Goal: Navigation & Orientation: Find specific page/section

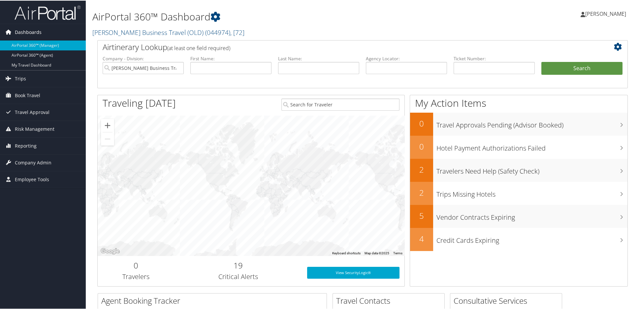
click at [31, 31] on span "Dashboards" at bounding box center [28, 31] width 27 height 16
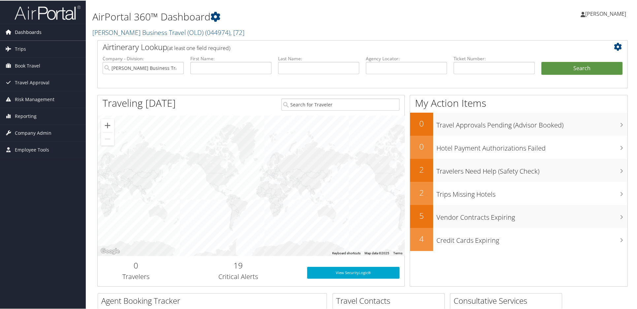
click at [31, 31] on span "Dashboards" at bounding box center [28, 31] width 27 height 16
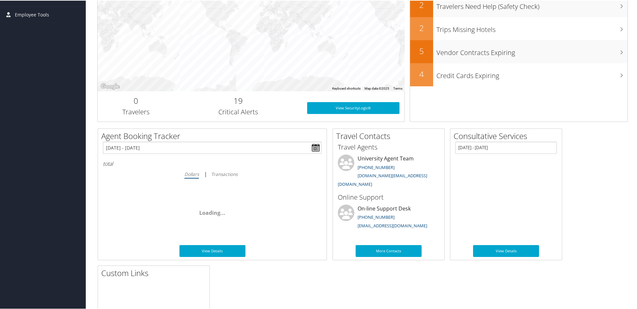
scroll to position [198, 0]
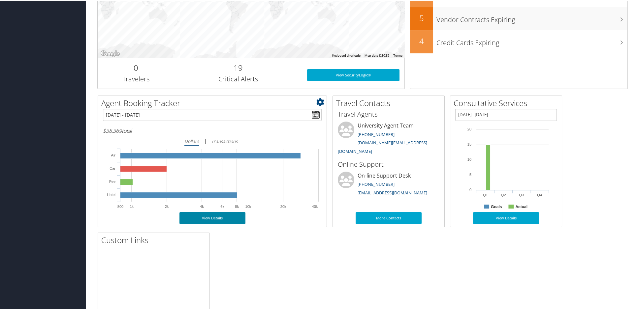
click at [217, 219] on link "View Details" at bounding box center [212, 218] width 66 height 12
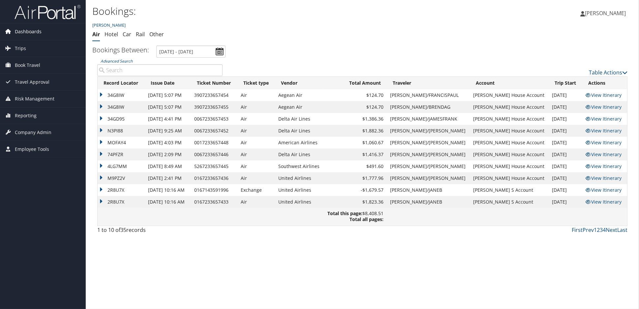
click at [29, 32] on span "Dashboards" at bounding box center [28, 31] width 27 height 16
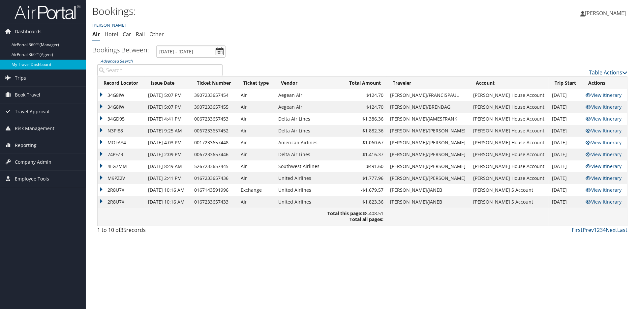
click at [31, 60] on link "My Travel Dashboard" at bounding box center [43, 65] width 86 height 10
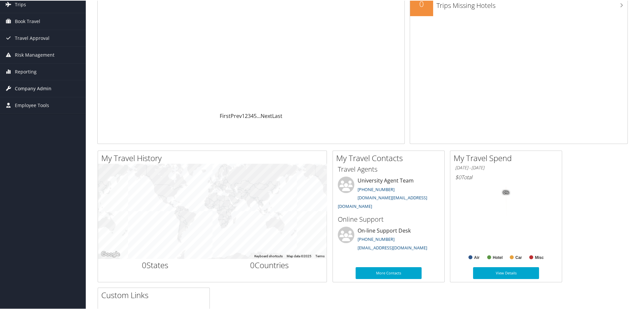
scroll to position [63, 0]
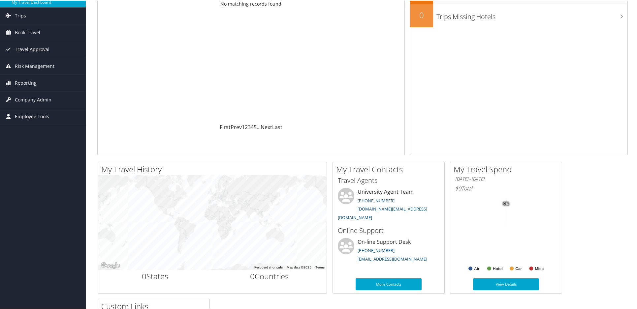
click at [42, 112] on span "Employee Tools" at bounding box center [32, 116] width 34 height 16
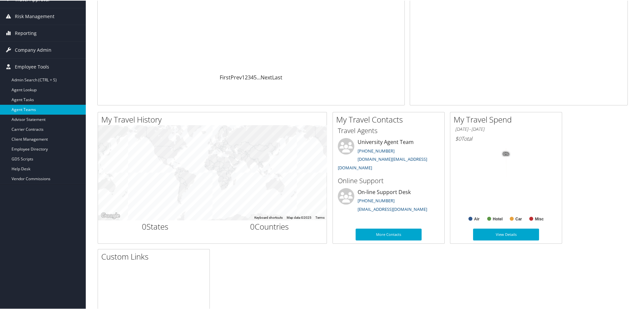
scroll to position [129, 0]
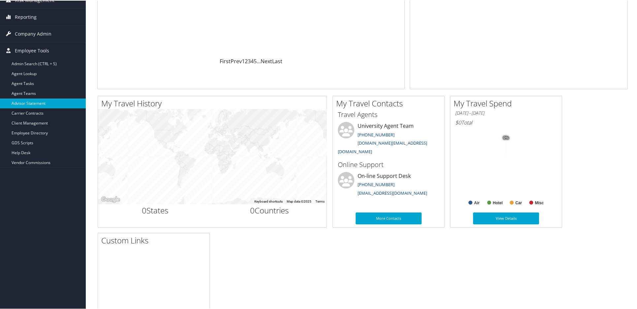
click at [40, 102] on link "Advisor Statement" at bounding box center [43, 103] width 86 height 10
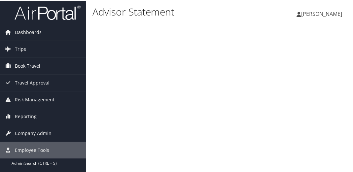
scroll to position [37, 0]
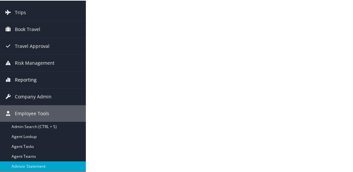
click at [31, 79] on span "Reporting" at bounding box center [26, 79] width 22 height 16
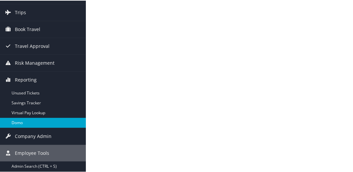
click at [22, 121] on link "Domo" at bounding box center [43, 122] width 86 height 10
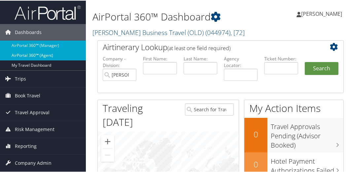
click at [61, 55] on link "AirPortal 360™ (Agent)" at bounding box center [43, 55] width 86 height 10
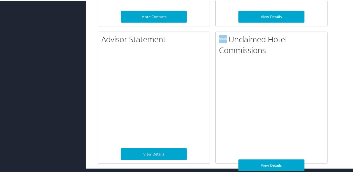
scroll to position [477, 0]
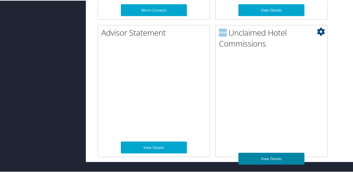
click at [265, 155] on link "View Details" at bounding box center [271, 158] width 66 height 12
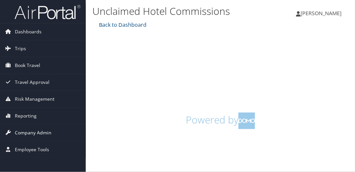
click at [41, 133] on span "Company Admin" at bounding box center [33, 132] width 37 height 16
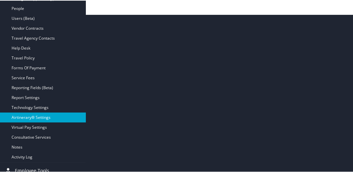
scroll to position [164, 0]
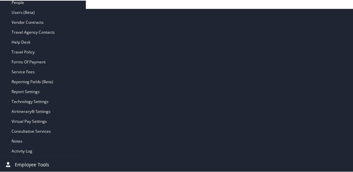
click at [33, 162] on span "Employee Tools" at bounding box center [32, 164] width 34 height 16
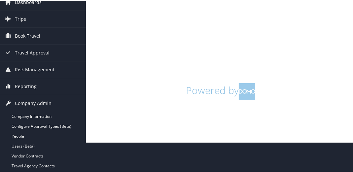
scroll to position [0, 0]
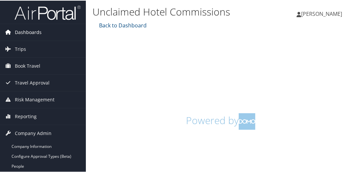
click at [24, 31] on span "Dashboards" at bounding box center [28, 31] width 27 height 16
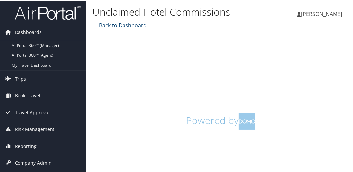
click at [122, 24] on link "Back to Dashboard" at bounding box center [121, 24] width 49 height 7
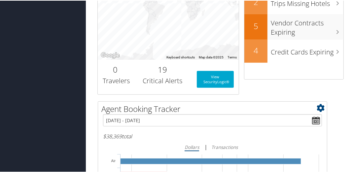
scroll to position [217, 0]
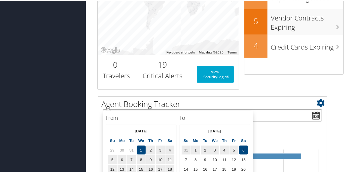
drag, startPoint x: 315, startPoint y: 102, endPoint x: 319, endPoint y: 104, distance: 4.1
click at [319, 109] on input "01/01/2025 - 09/06/2025" at bounding box center [212, 115] width 219 height 12
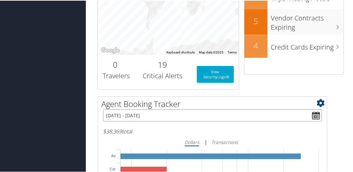
click at [315, 109] on input "01/01/2025 - 09/06/2025" at bounding box center [212, 115] width 219 height 12
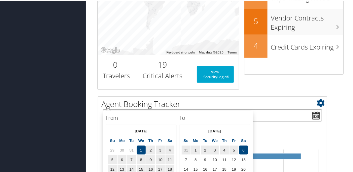
click at [315, 109] on input "01/01/2025 - 09/06/2025" at bounding box center [212, 115] width 219 height 12
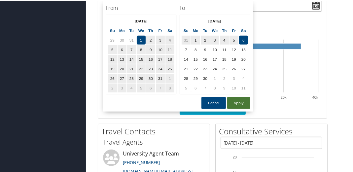
scroll to position [327, 0]
drag, startPoint x: 237, startPoint y: 100, endPoint x: 236, endPoint y: 103, distance: 3.8
click at [237, 104] on button "Apply" at bounding box center [238, 102] width 23 height 12
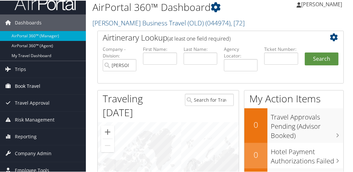
scroll to position [0, 0]
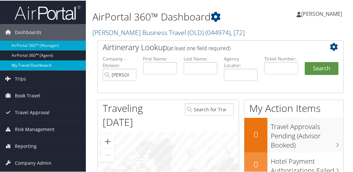
click at [42, 66] on link "My Travel Dashboard" at bounding box center [43, 65] width 86 height 10
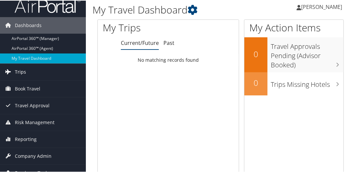
scroll to position [73, 0]
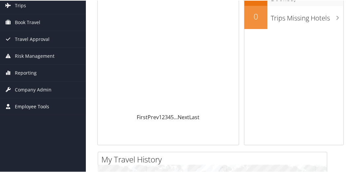
click at [41, 104] on span "Employee Tools" at bounding box center [32, 106] width 34 height 16
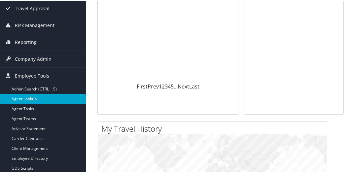
scroll to position [146, 0]
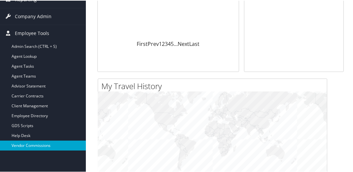
click at [32, 143] on link "Vendor Commissions" at bounding box center [43, 145] width 86 height 10
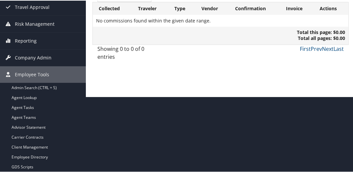
scroll to position [94, 0]
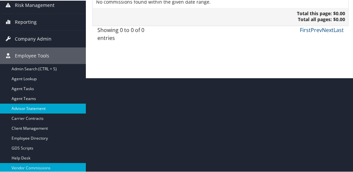
click at [27, 108] on link "Advisor Statement" at bounding box center [43, 108] width 86 height 10
